Goal: Task Accomplishment & Management: Use online tool/utility

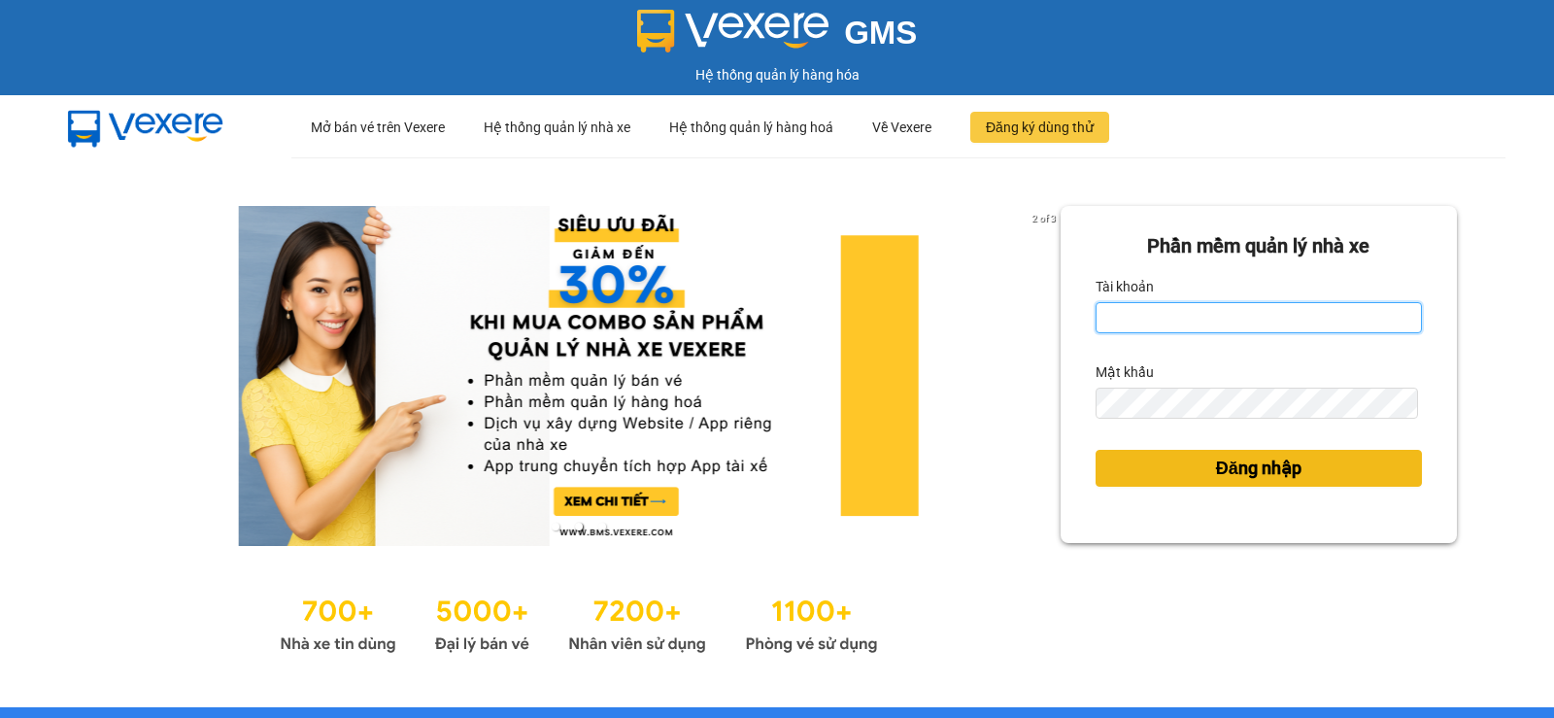
type input "pvgodau.dongphuoc"
click at [1325, 465] on button "Đăng nhập" at bounding box center [1259, 468] width 326 height 37
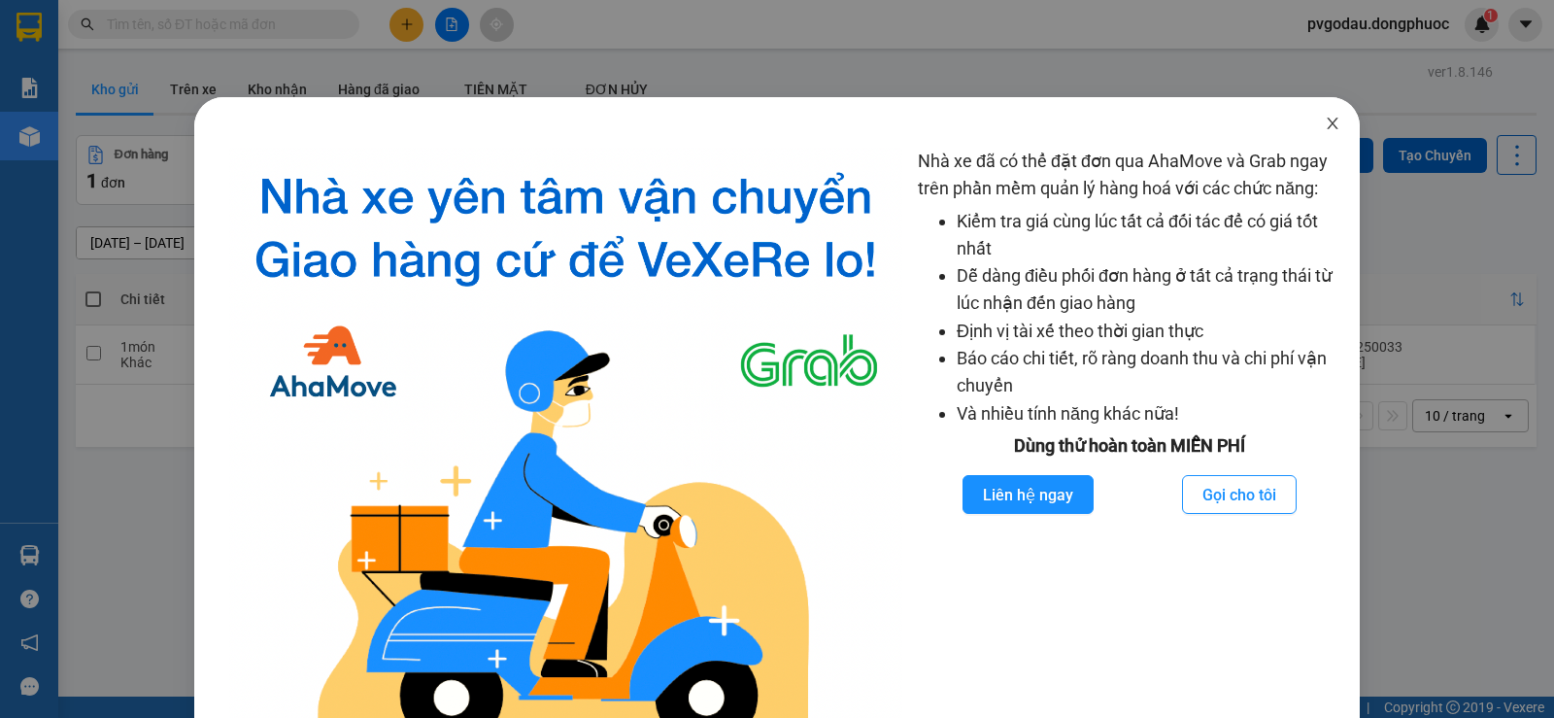
click at [1325, 130] on icon "close" at bounding box center [1333, 124] width 16 height 16
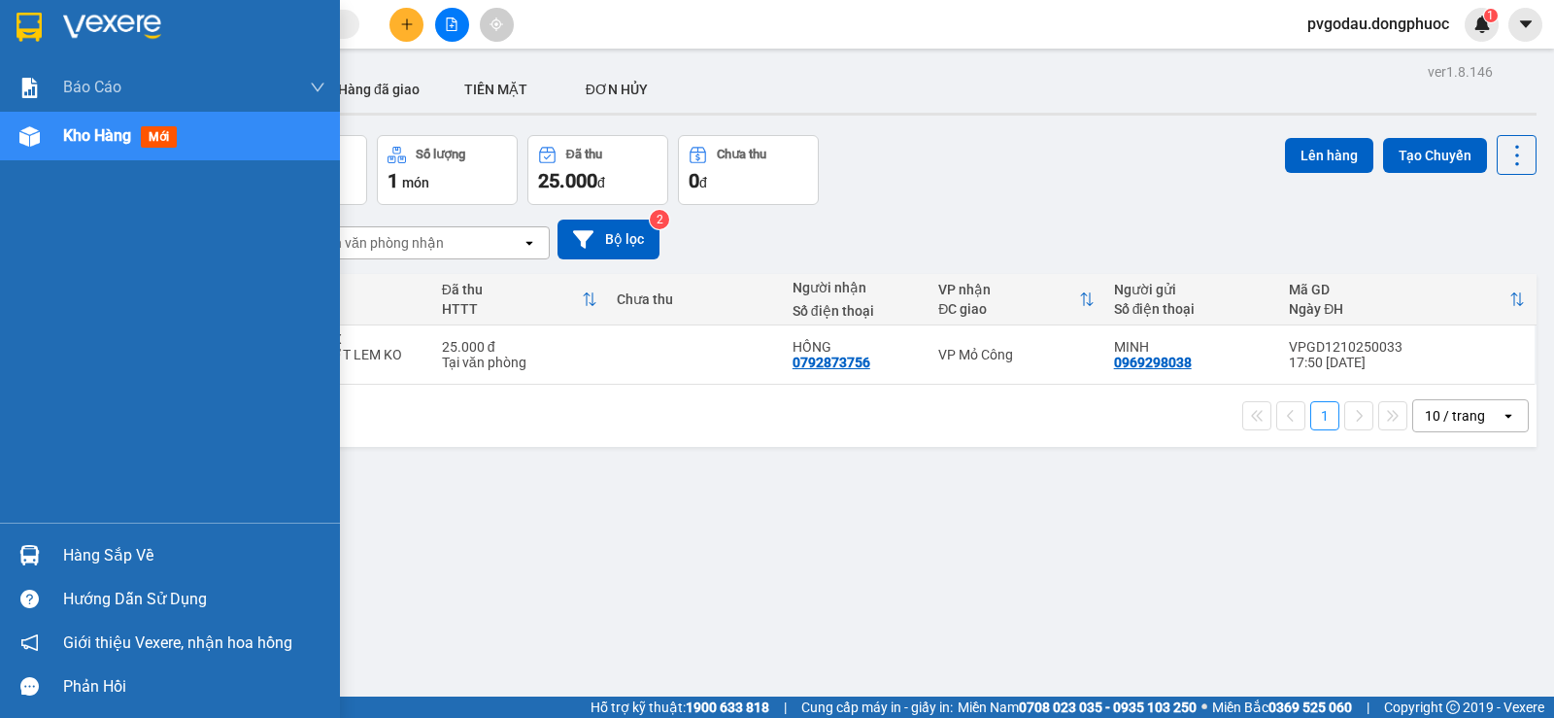
click at [42, 545] on div at bounding box center [30, 555] width 34 height 34
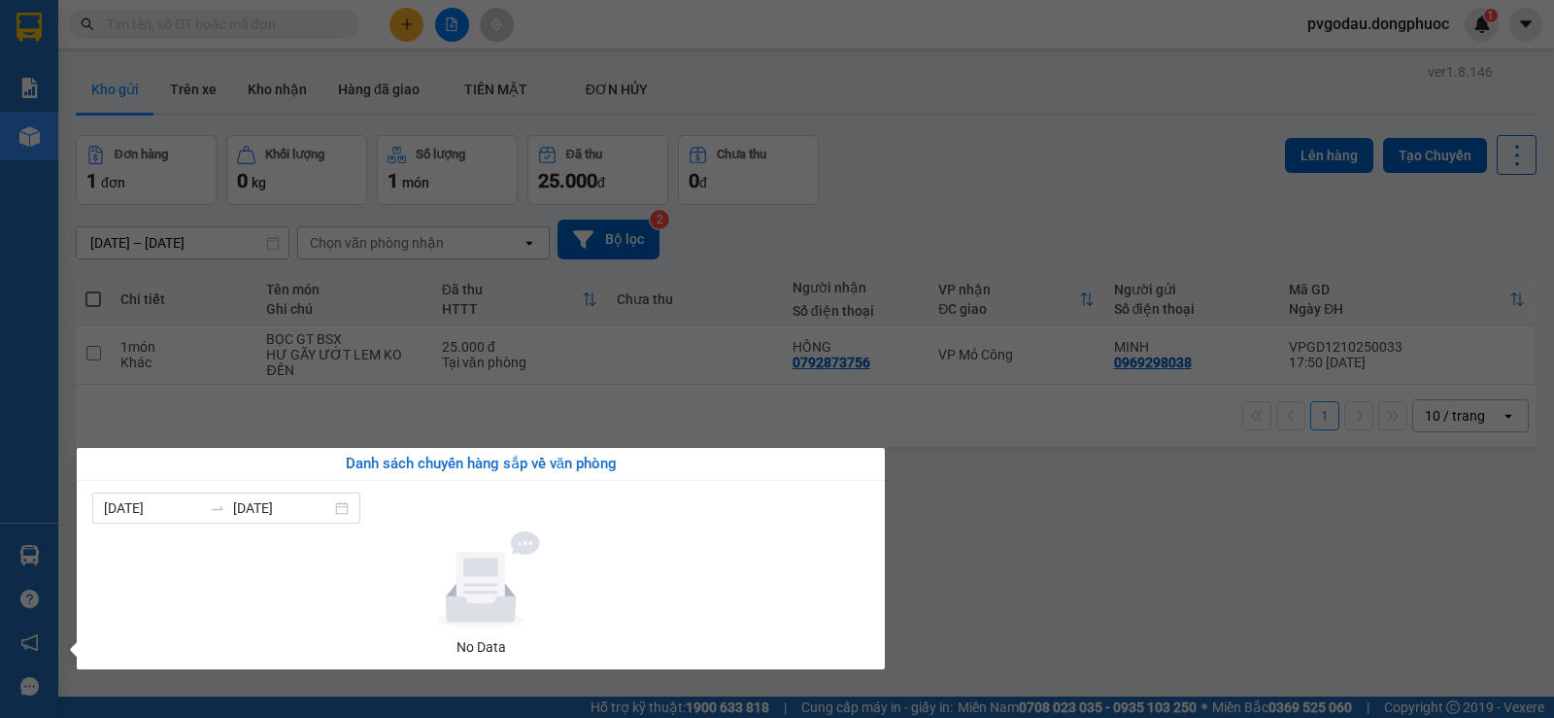
drag, startPoint x: 1387, startPoint y: 527, endPoint x: 1288, endPoint y: 483, distance: 108.3
click at [1387, 525] on section "Kết quả tìm kiếm ( 0 ) Bộ lọc No Data pvgodau.dongphuoc 1 Báo cáo Mẫu 1: Báo cá…" at bounding box center [777, 359] width 1554 height 718
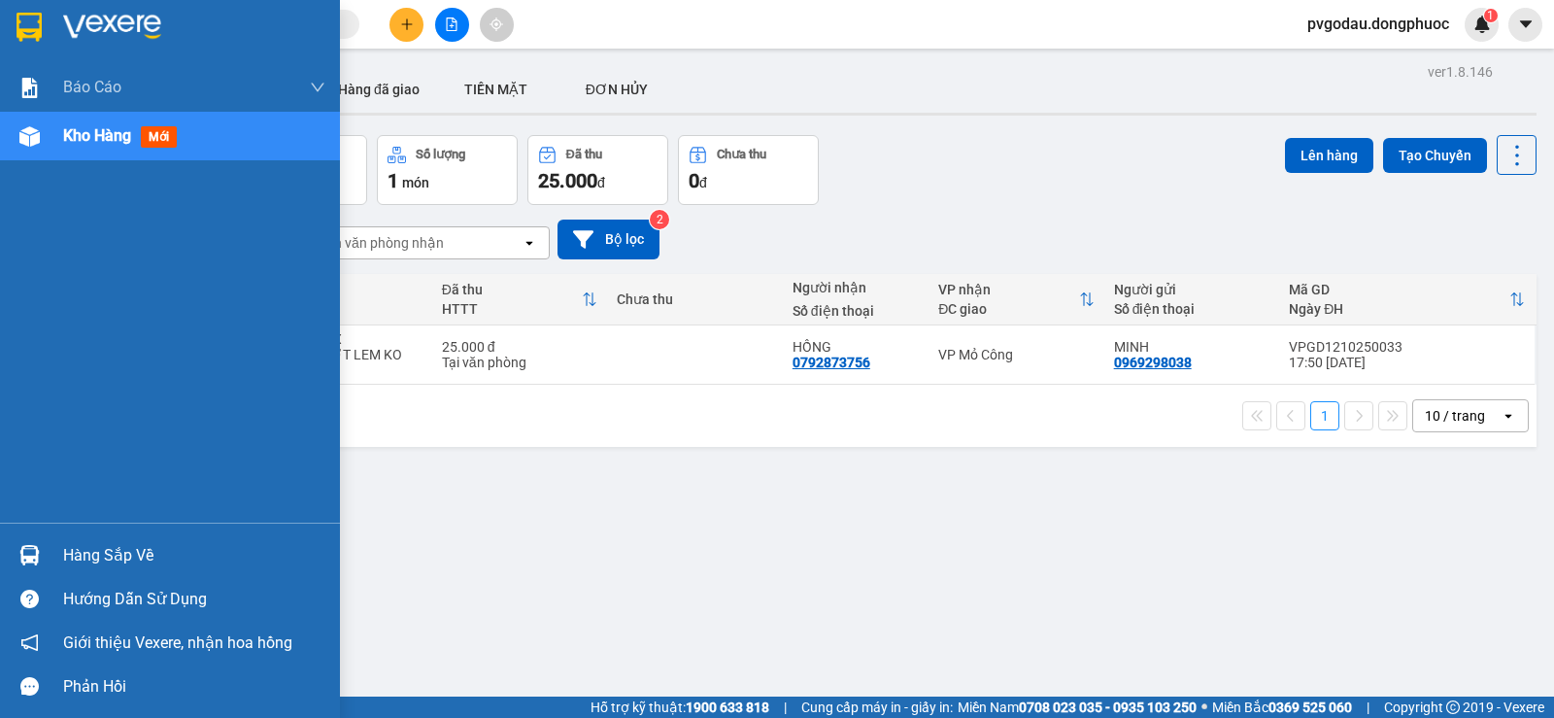
click at [84, 552] on div "Hàng sắp về" at bounding box center [194, 555] width 262 height 29
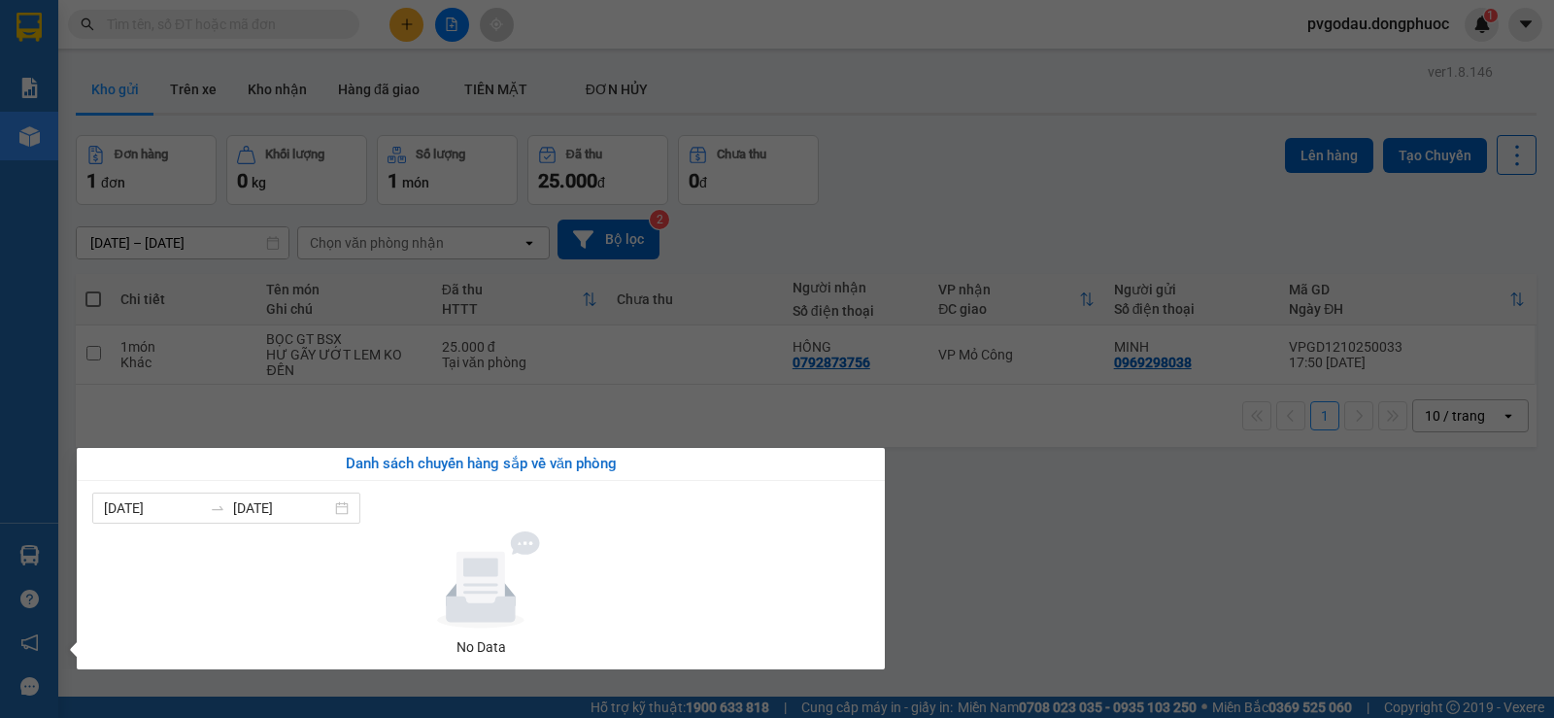
click at [961, 581] on section "Kết quả tìm kiếm ( 0 ) Bộ lọc No Data pvgodau.dongphuoc 1 Báo cáo Mẫu 1: Báo cá…" at bounding box center [777, 359] width 1554 height 718
